Goal: Information Seeking & Learning: Learn about a topic

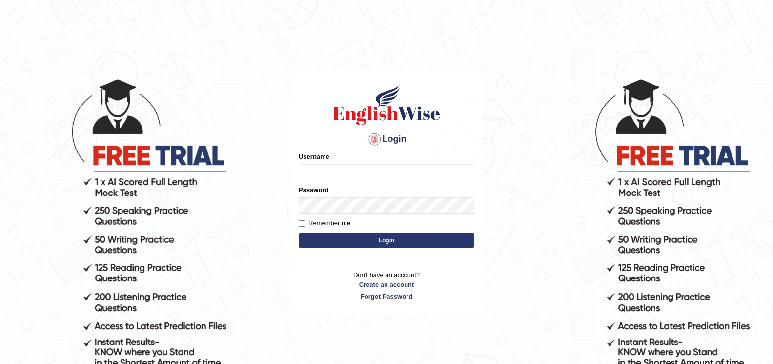
click at [311, 169] on input "Username" at bounding box center [387, 172] width 176 height 17
type input "sitak"
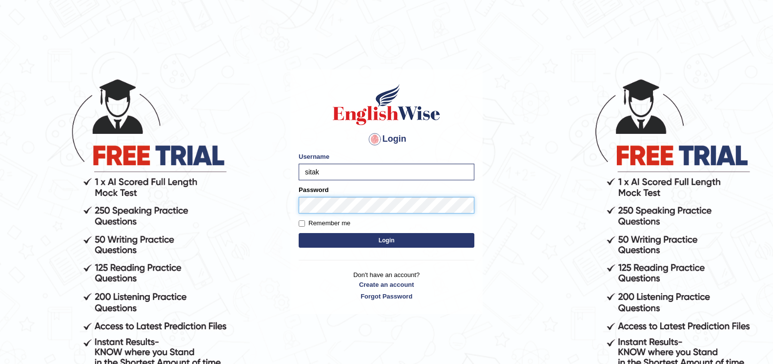
click at [299, 233] on button "Login" at bounding box center [387, 240] width 176 height 15
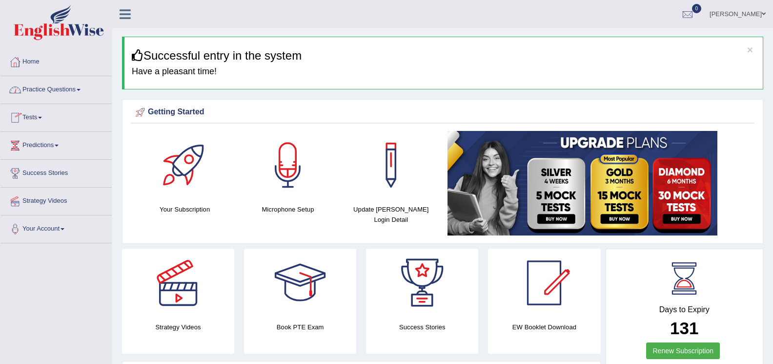
click at [81, 90] on span at bounding box center [79, 90] width 4 height 2
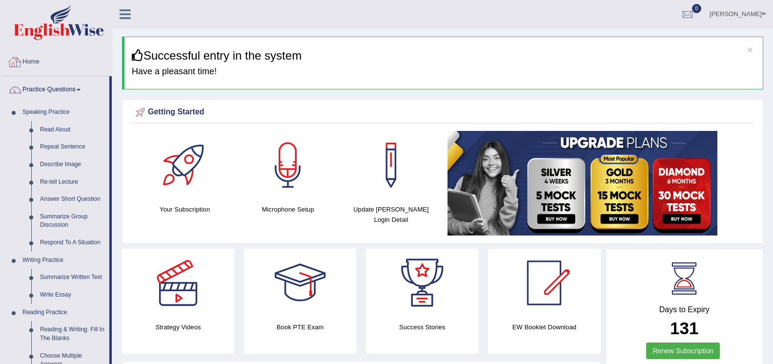
click at [102, 63] on link "Home" at bounding box center [55, 60] width 111 height 24
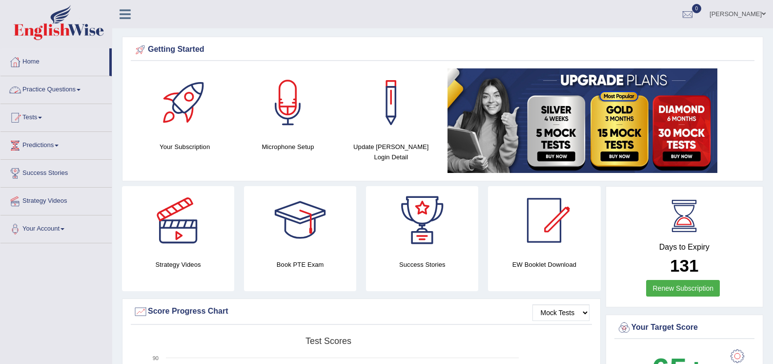
click at [81, 90] on span at bounding box center [79, 90] width 4 height 2
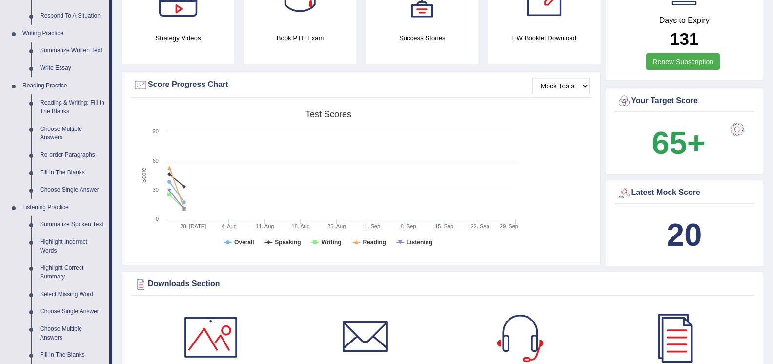
scroll to position [244, 0]
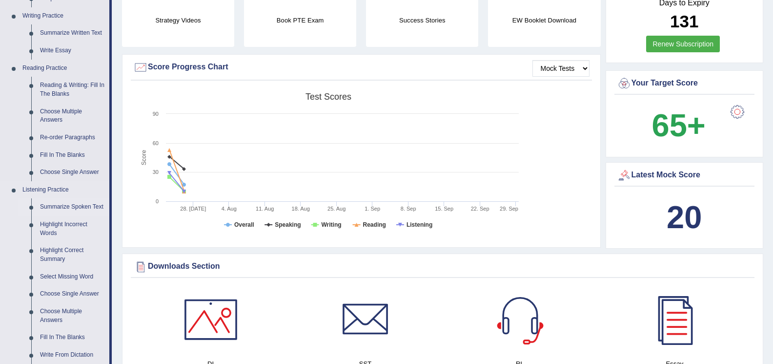
click at [83, 209] on link "Summarize Spoken Text" at bounding box center [73, 207] width 74 height 18
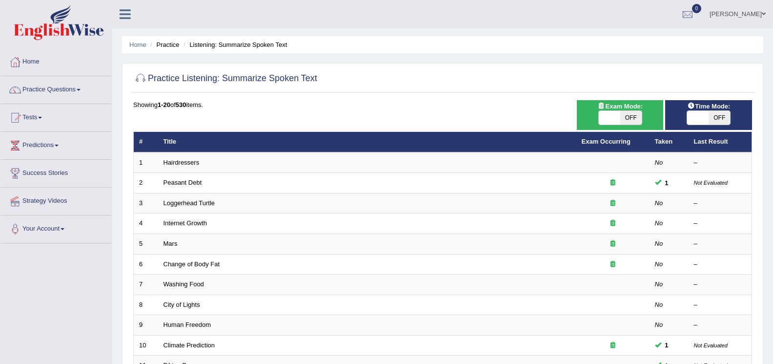
click at [605, 116] on span at bounding box center [609, 118] width 21 height 14
checkbox input "true"
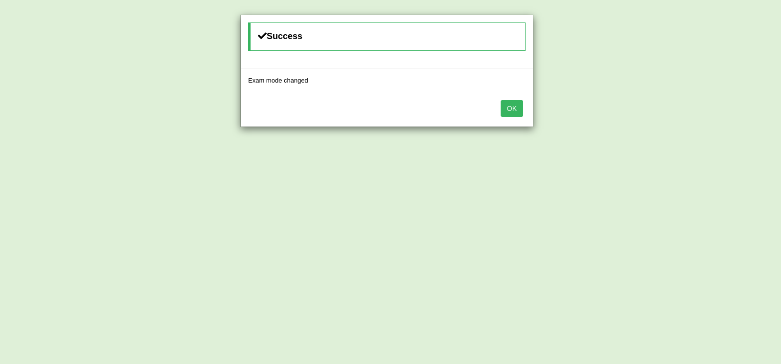
click at [512, 115] on button "OK" at bounding box center [511, 108] width 22 height 17
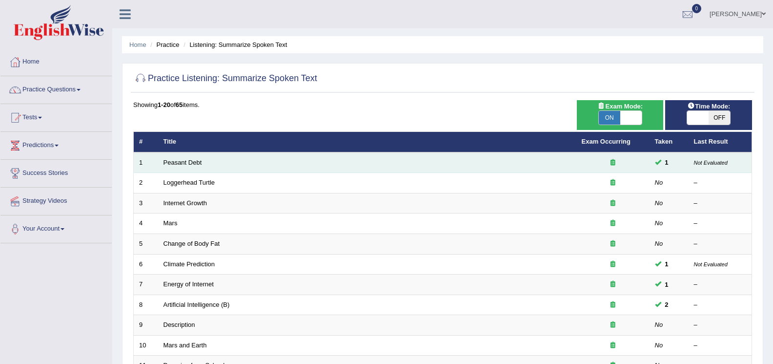
click at [204, 164] on td "Peasant Debt" at bounding box center [367, 162] width 418 height 21
click at [204, 161] on td "Peasant Debt" at bounding box center [367, 162] width 418 height 21
click at [203, 163] on td "Peasant Debt" at bounding box center [367, 162] width 418 height 21
click at [203, 162] on td "Peasant Debt" at bounding box center [367, 162] width 418 height 21
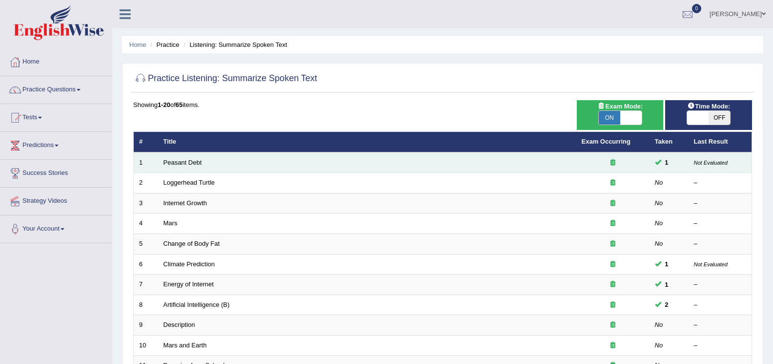
click at [203, 162] on td "Peasant Debt" at bounding box center [367, 162] width 418 height 21
click at [186, 166] on td "Peasant Debt" at bounding box center [367, 162] width 418 height 21
click at [169, 162] on link "Peasant Debt" at bounding box center [183, 162] width 39 height 7
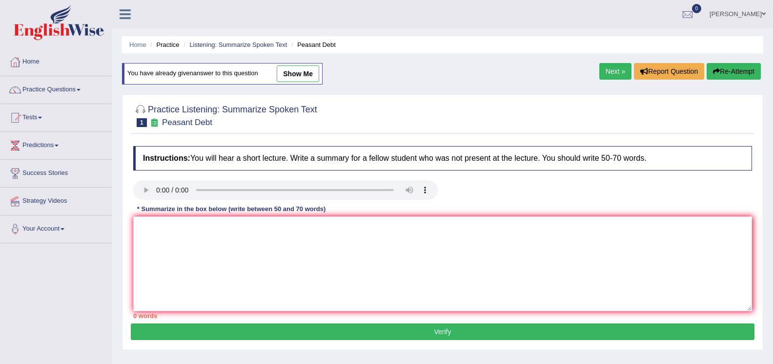
click at [79, 91] on link "Practice Questions" at bounding box center [55, 88] width 111 height 24
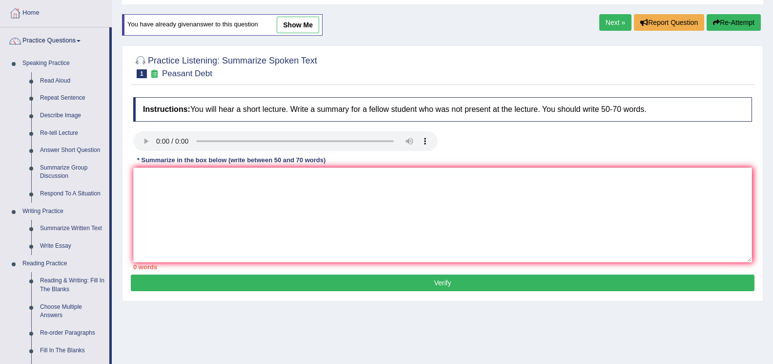
scroll to position [98, 0]
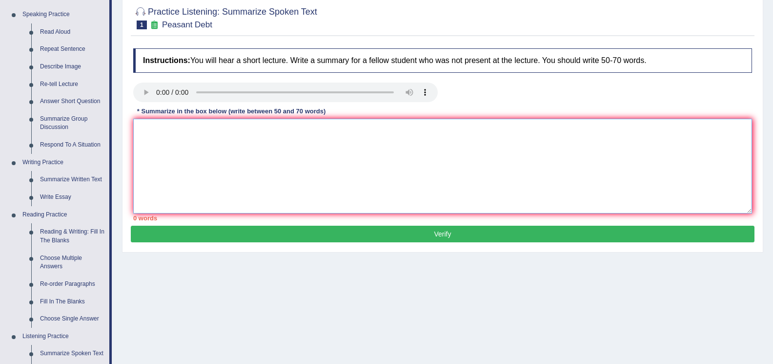
click at [160, 148] on textarea at bounding box center [442, 166] width 619 height 95
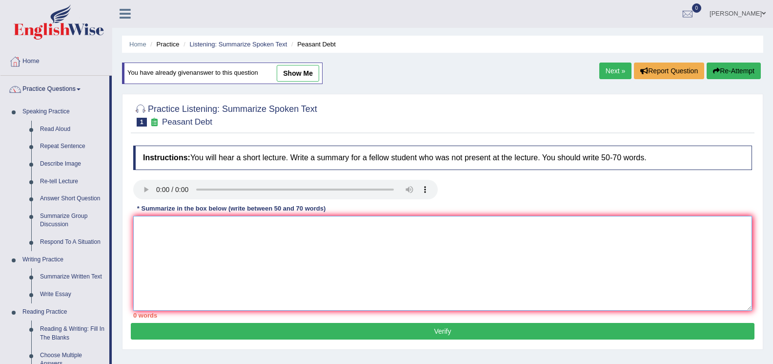
scroll to position [0, 0]
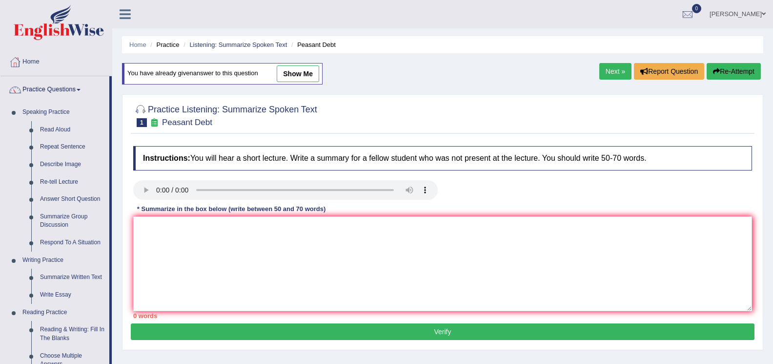
click at [22, 32] on img at bounding box center [59, 22] width 90 height 35
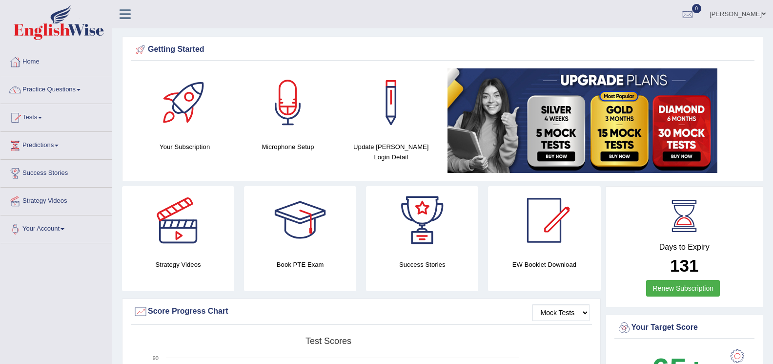
click at [763, 16] on span at bounding box center [764, 14] width 4 height 6
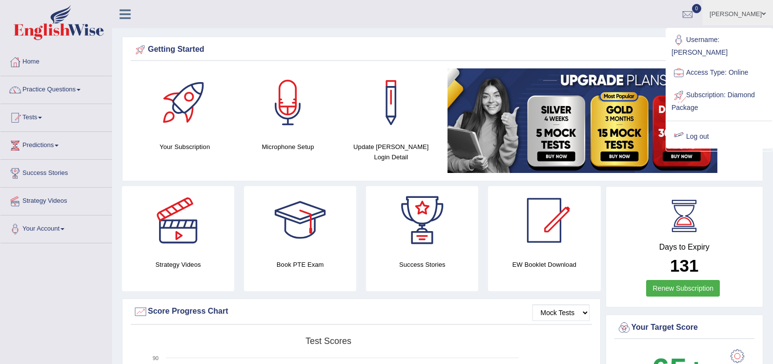
click at [689, 126] on link "Log out" at bounding box center [719, 136] width 105 height 22
